Goal: Transaction & Acquisition: Purchase product/service

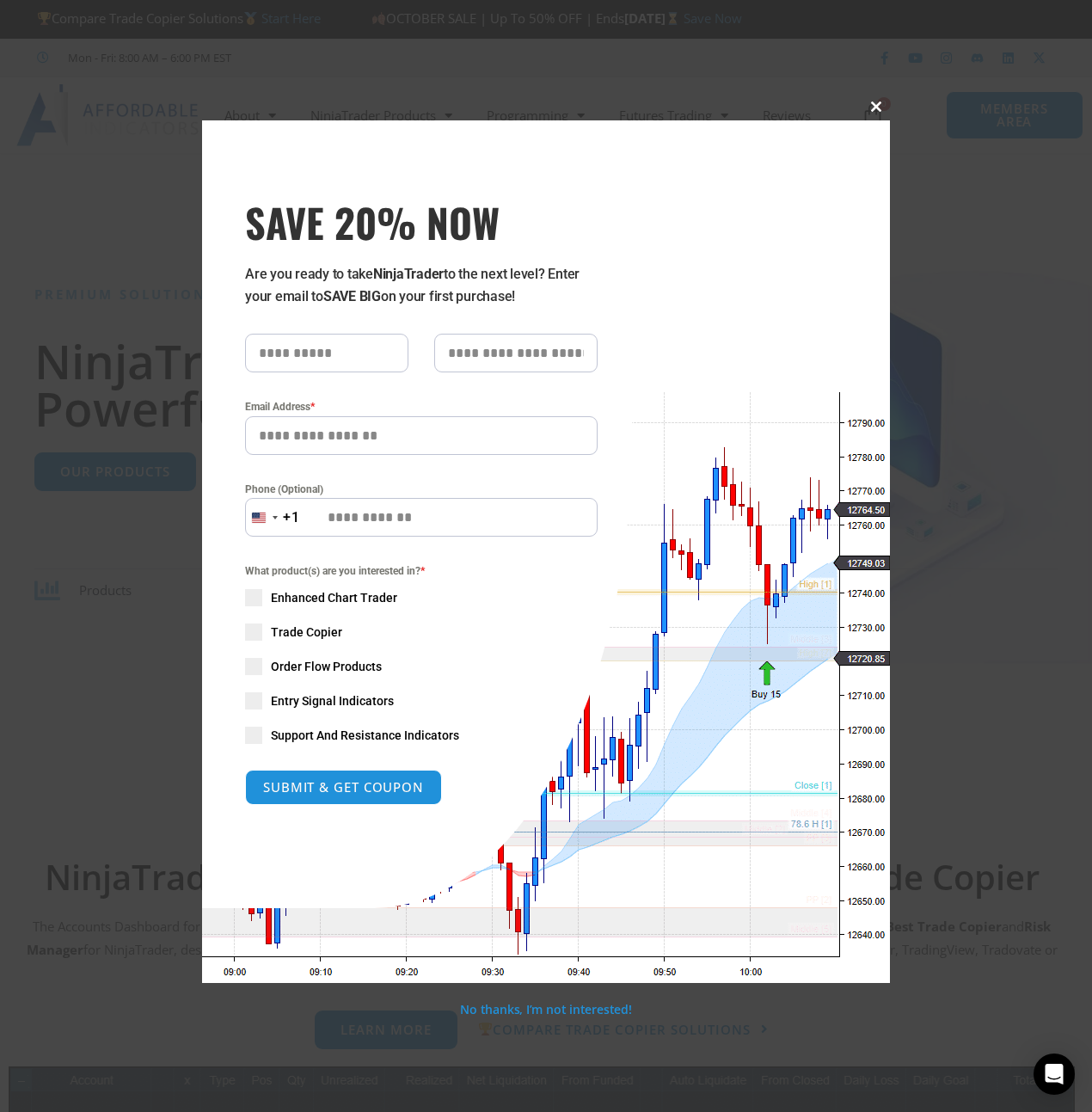
click at [876, 106] on span "SAVE 20% NOW popup" at bounding box center [876, 107] width 27 height 11
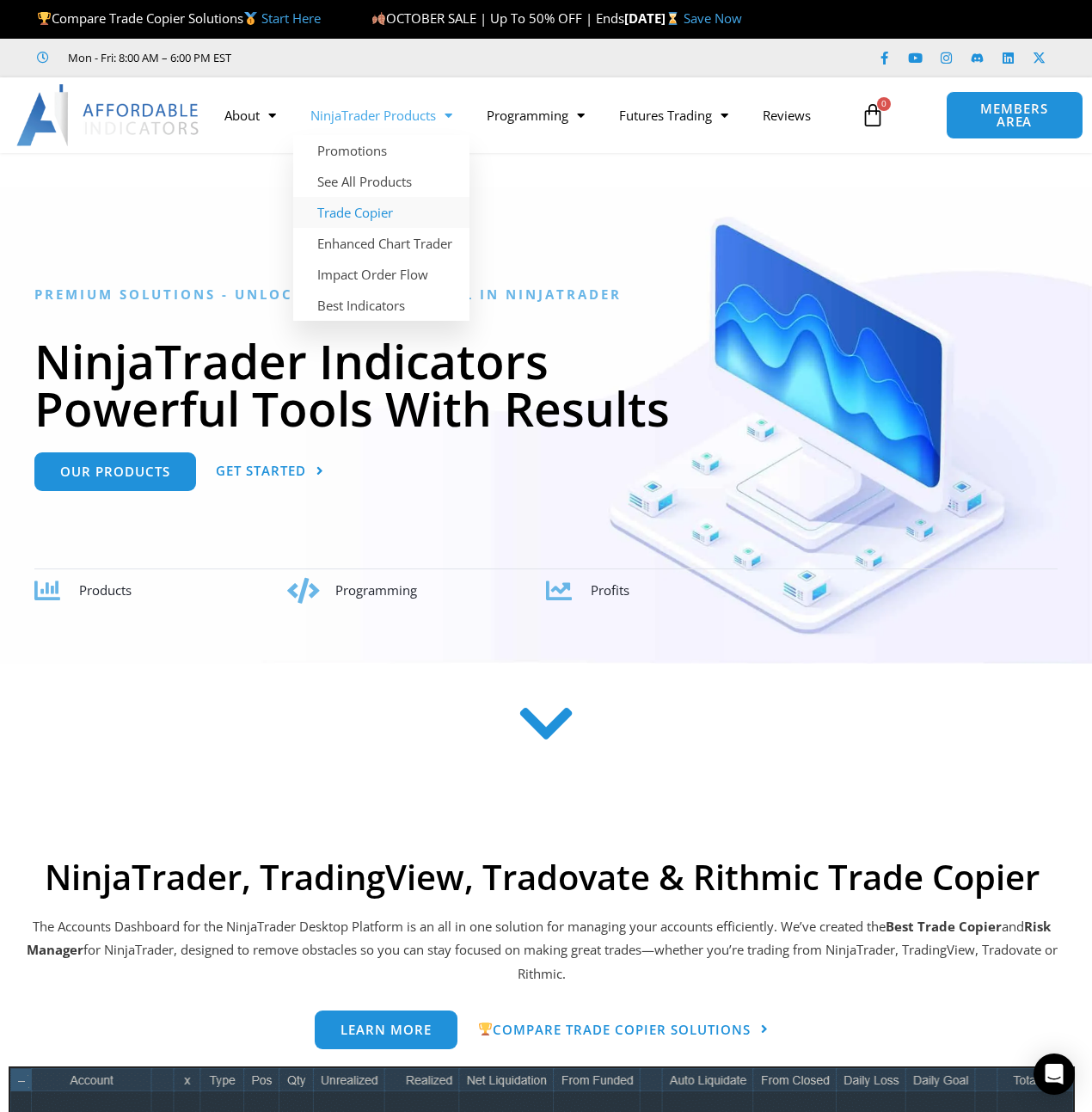
click at [345, 210] on link "Trade Copier" at bounding box center [381, 212] width 176 height 31
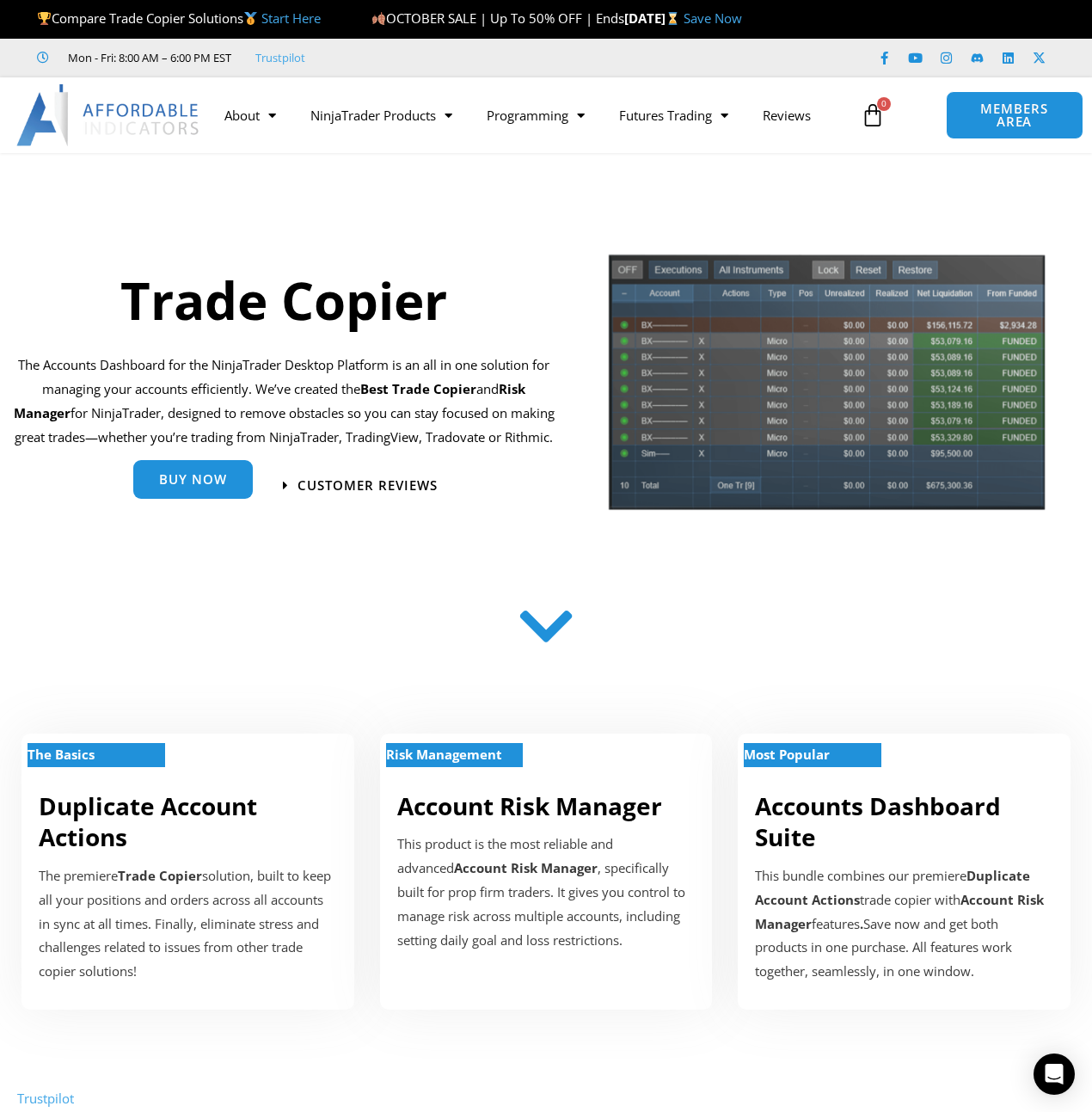
click at [209, 485] on span "Buy Now" at bounding box center [194, 479] width 68 height 13
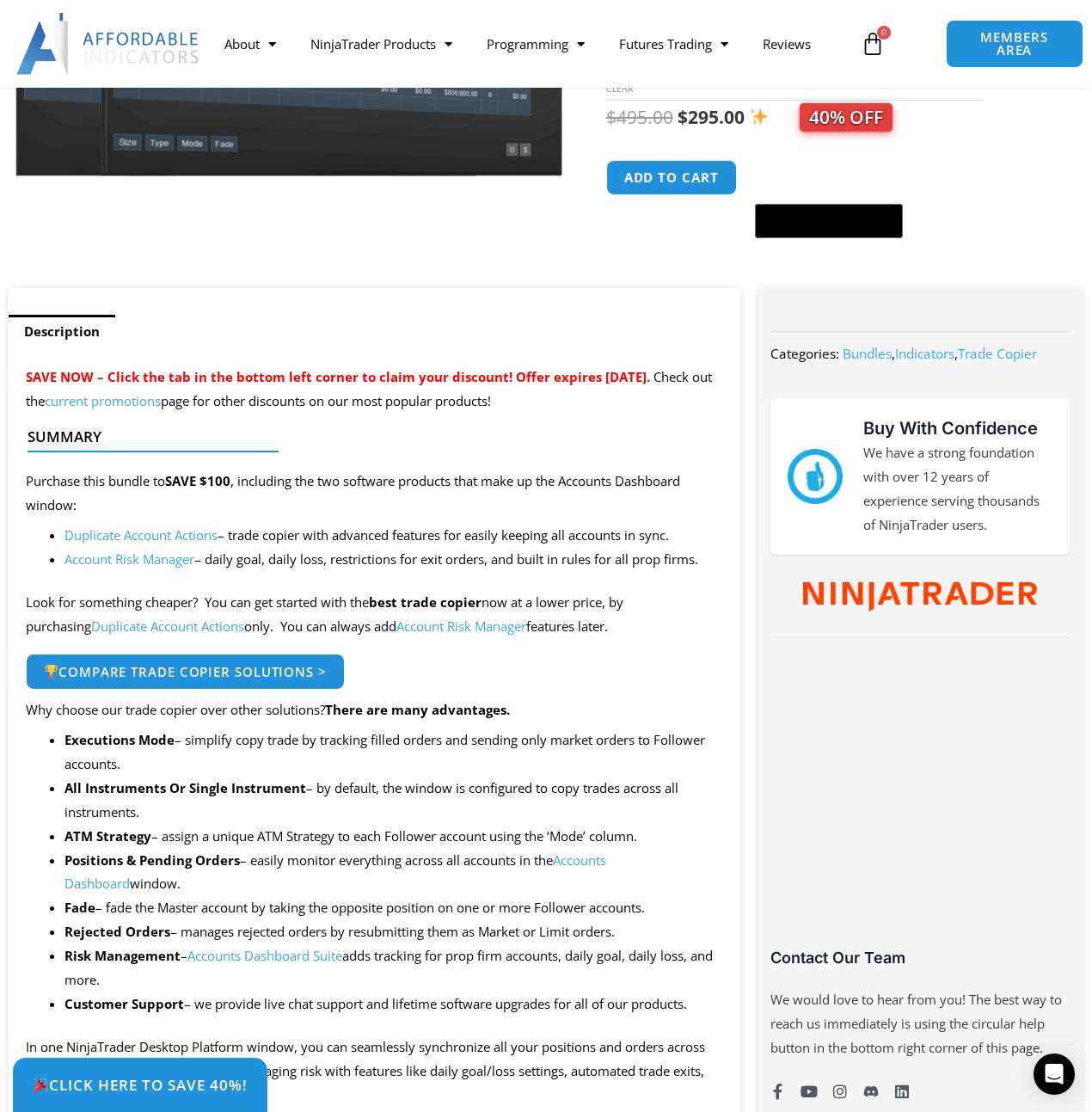
scroll to position [537, 0]
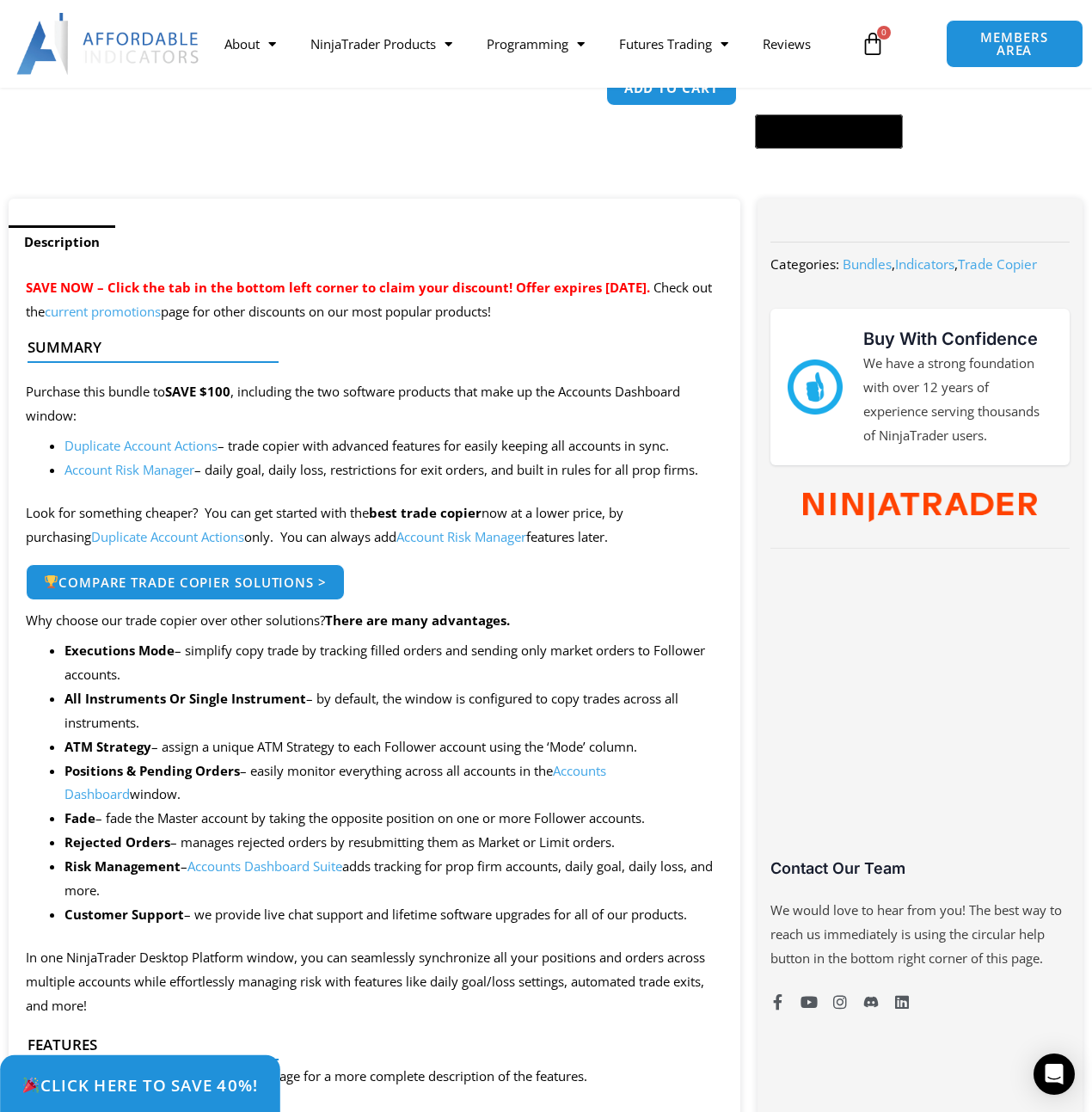
click at [142, 1089] on span "Click Here to save 40%!" at bounding box center [140, 1084] width 237 height 17
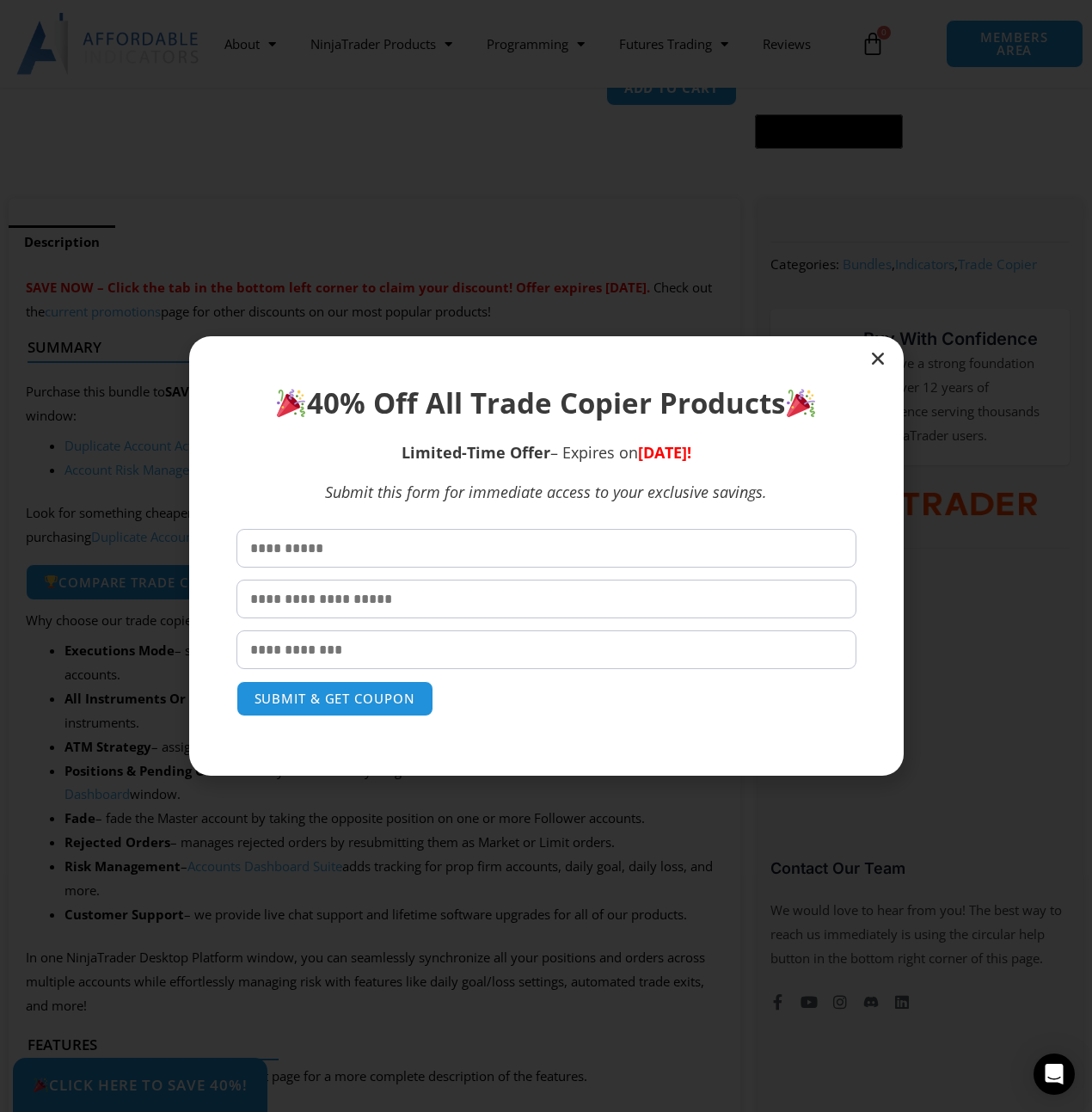
click at [876, 356] on icon "Close" at bounding box center [878, 358] width 18 height 18
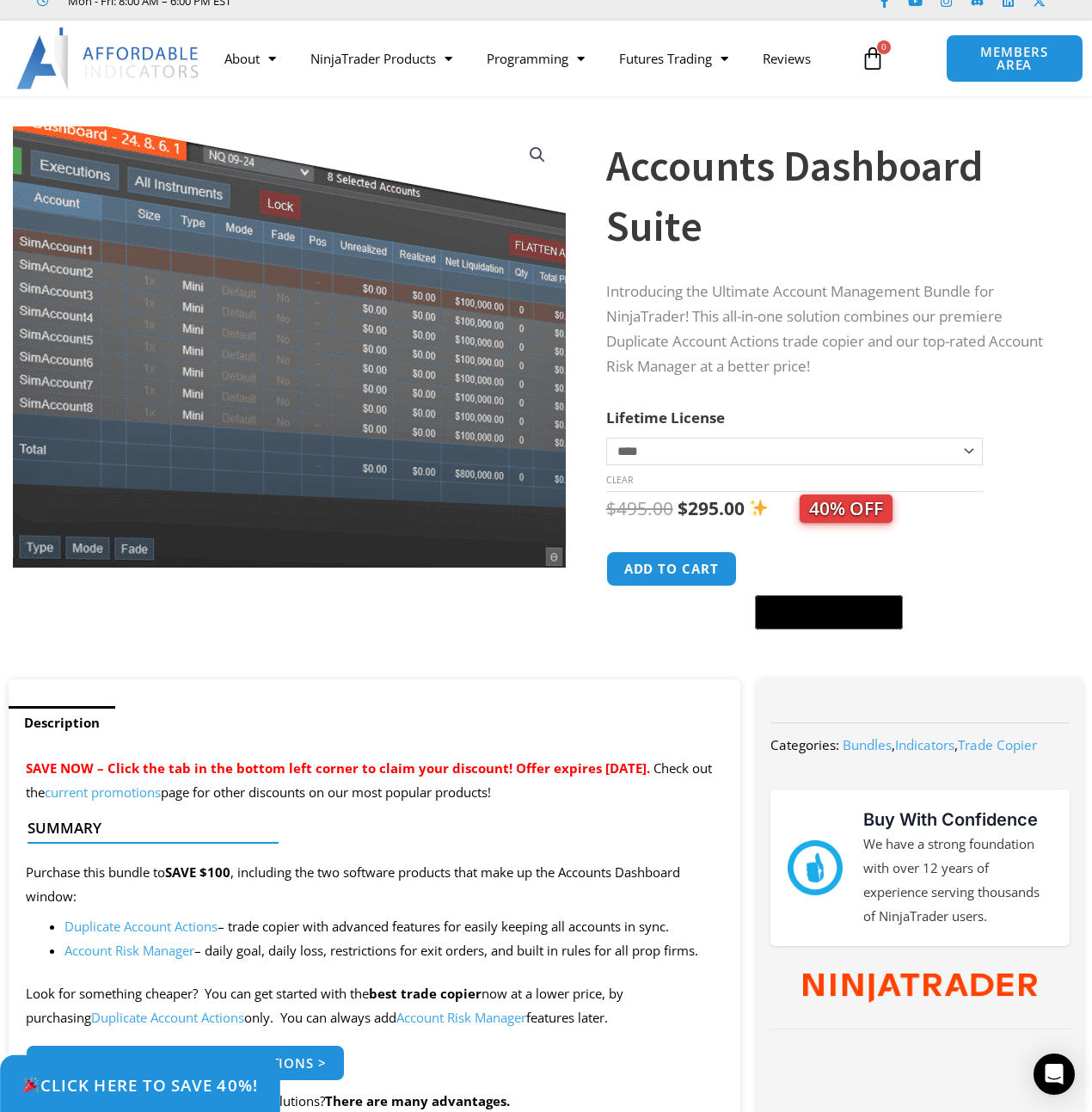
scroll to position [0, 0]
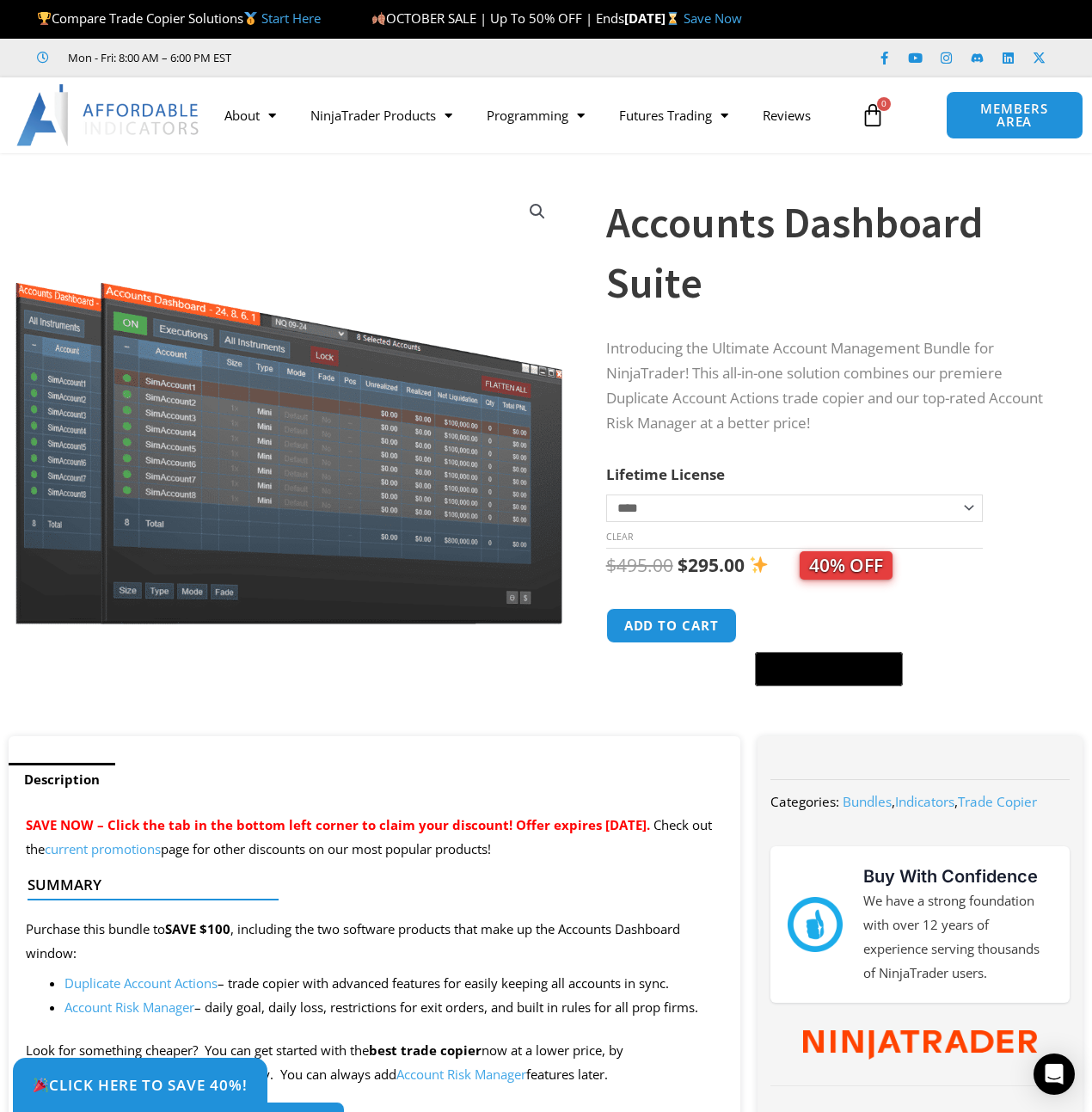
click at [742, 19] on link "Save Now" at bounding box center [713, 18] width 59 height 18
